Goal: Task Accomplishment & Management: Manage account settings

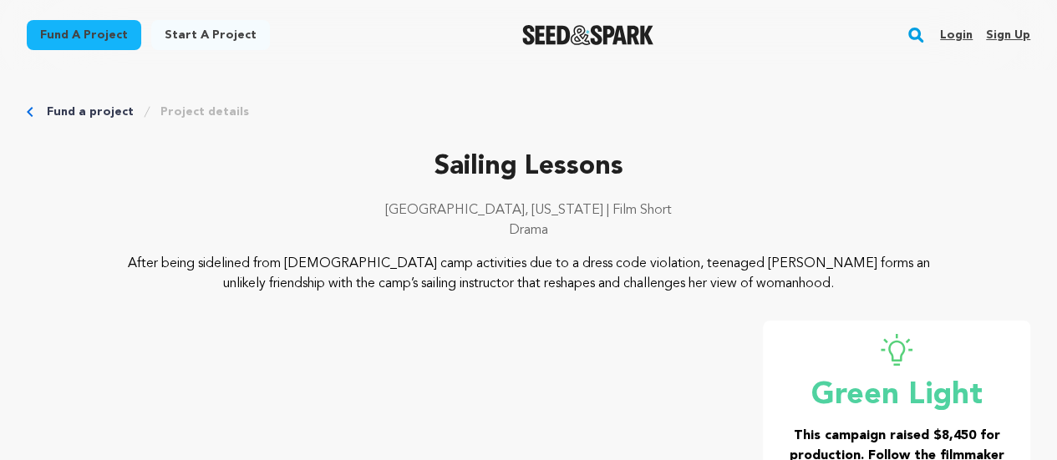
click at [954, 31] on link "Login" at bounding box center [956, 35] width 33 height 27
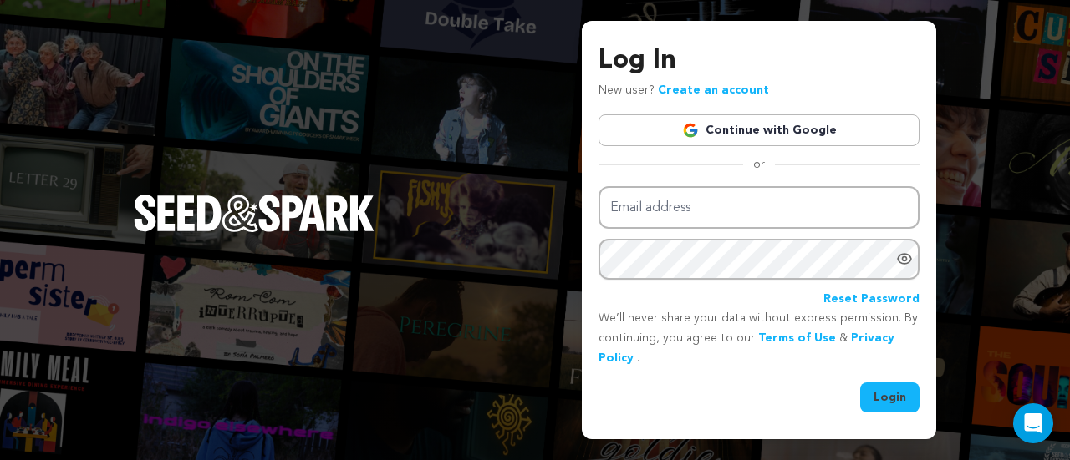
click at [721, 128] on link "Continue with Google" at bounding box center [758, 130] width 321 height 32
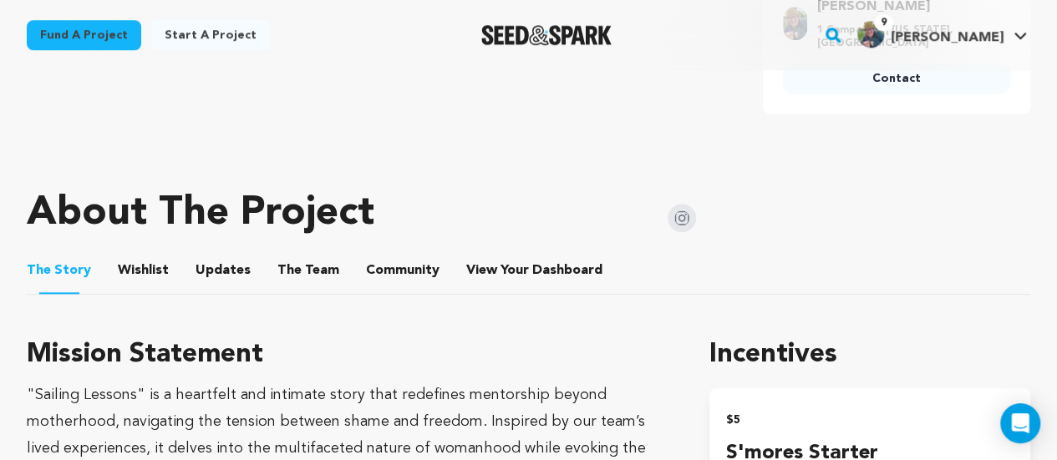
scroll to position [682, 0]
click at [521, 264] on span "View Your Dashboard" at bounding box center [536, 270] width 140 height 20
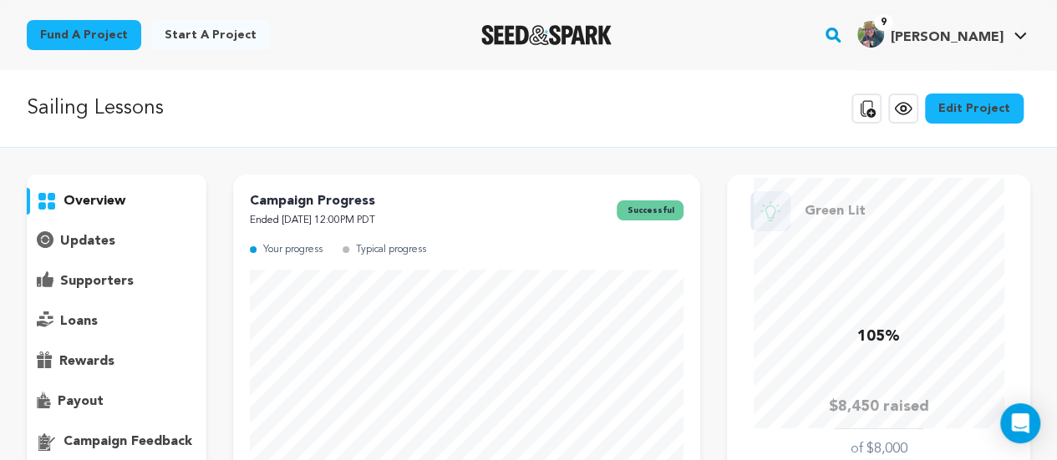
click at [88, 273] on p "supporters" at bounding box center [97, 282] width 74 height 20
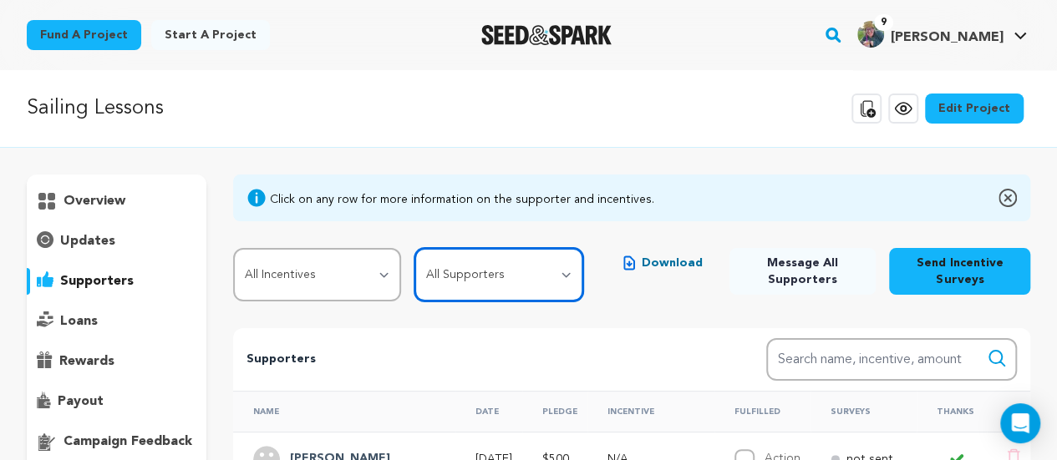
click at [498, 280] on select "All Supporters Survey not sent Survey incomplete Survey complete Incentive not …" at bounding box center [498, 274] width 169 height 53
click at [417, 248] on select "All Supporters Survey not sent Survey incomplete Survey complete Incentive not …" at bounding box center [498, 274] width 169 height 53
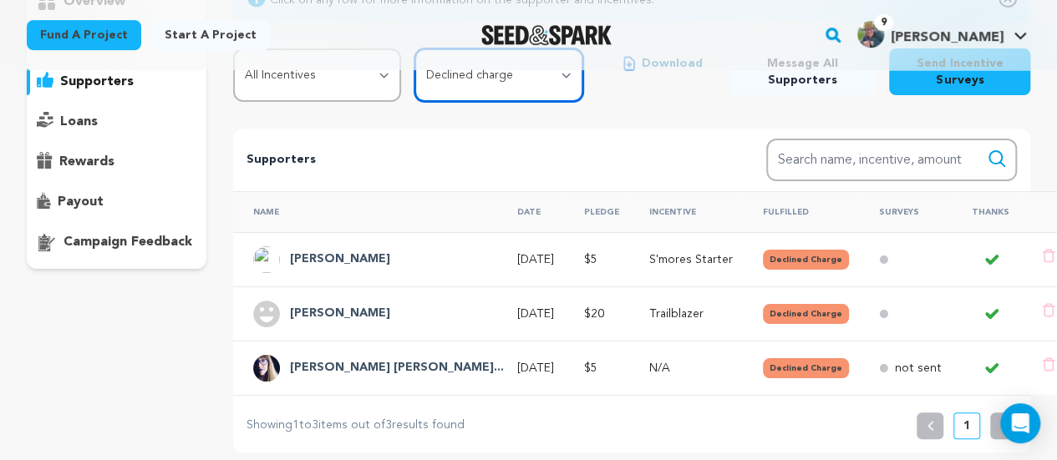
scroll to position [199, 0]
click at [505, 76] on select "All Supporters Survey not sent Survey incomplete Survey complete Incentive not …" at bounding box center [498, 75] width 169 height 53
select select "survey_incomplete"
click at [417, 49] on select "All Supporters Survey not sent Survey incomplete Survey complete Incentive not …" at bounding box center [498, 75] width 169 height 53
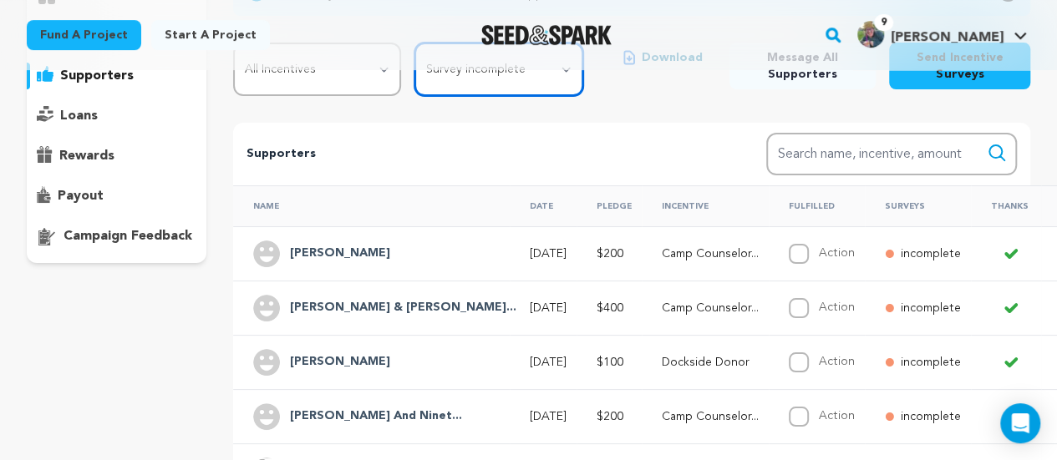
scroll to position [77, 0]
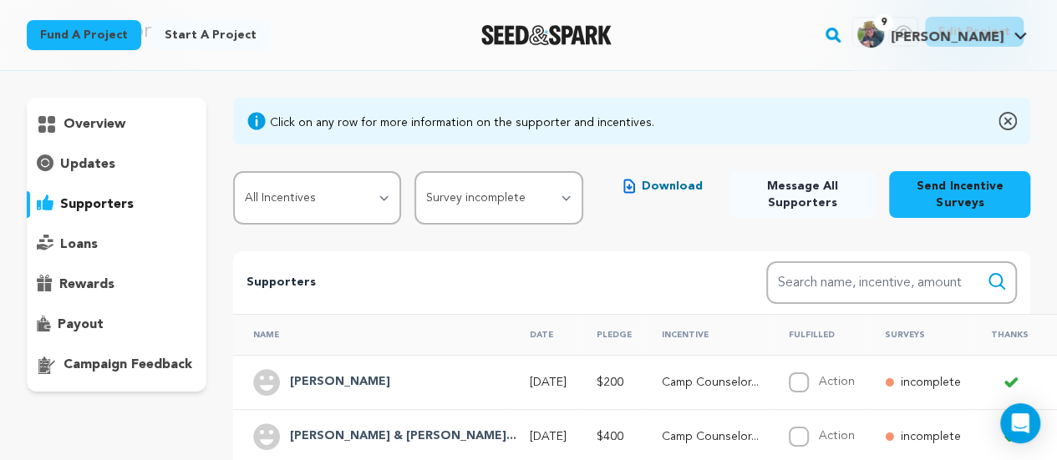
click at [674, 190] on span "Download" at bounding box center [672, 186] width 61 height 17
